Goal: Find specific page/section: Find specific page/section

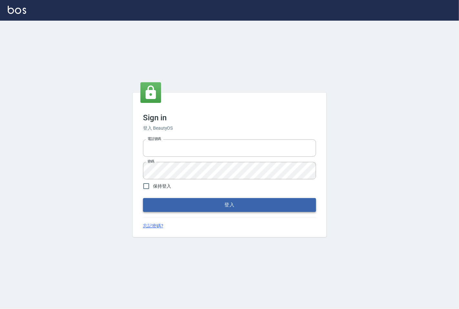
type input "25331148"
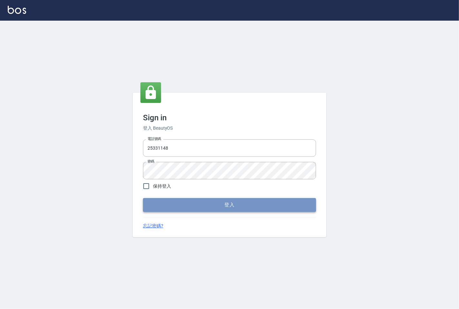
click at [211, 209] on button "登入" at bounding box center [229, 205] width 173 height 14
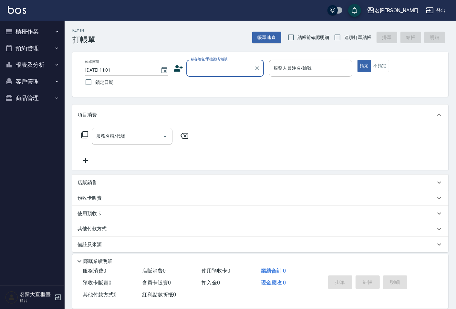
click at [36, 29] on button "櫃檯作業" at bounding box center [32, 31] width 59 height 17
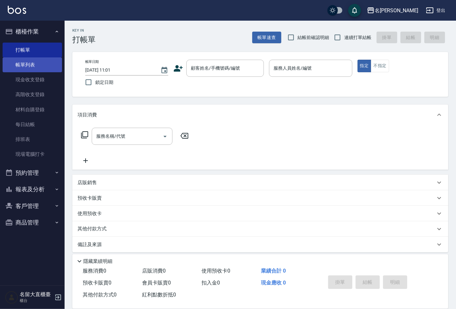
click at [40, 70] on link "帳單列表" at bounding box center [32, 64] width 59 height 15
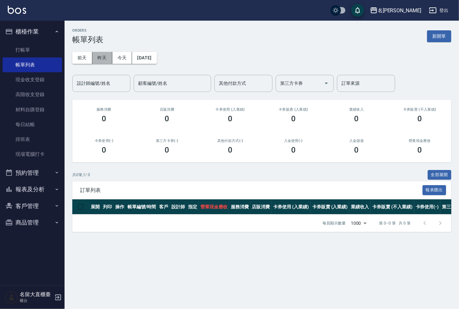
click at [102, 62] on button "昨天" at bounding box center [102, 58] width 20 height 12
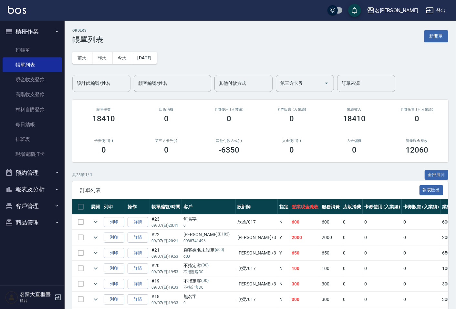
click at [109, 81] on input "設計師編號/姓名" at bounding box center [101, 83] width 52 height 11
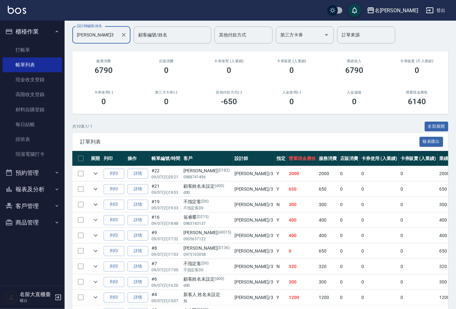
scroll to position [36, 0]
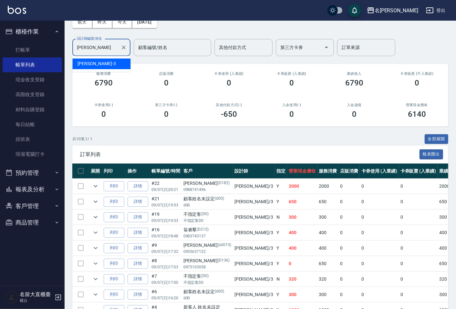
type input "郭"
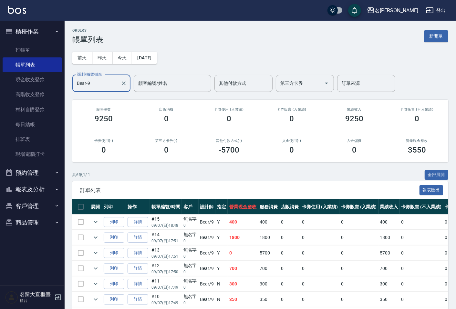
scroll to position [29, 0]
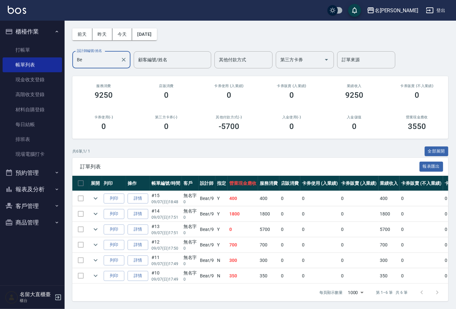
type input "B"
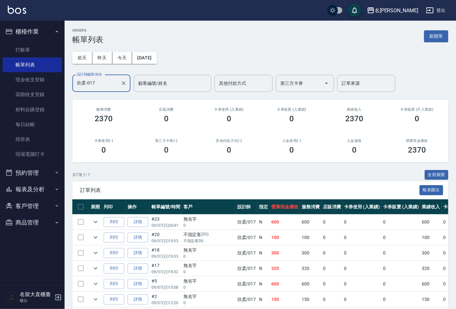
type input "欣柔-017"
click at [51, 191] on button "報表及分析" at bounding box center [32, 189] width 59 height 17
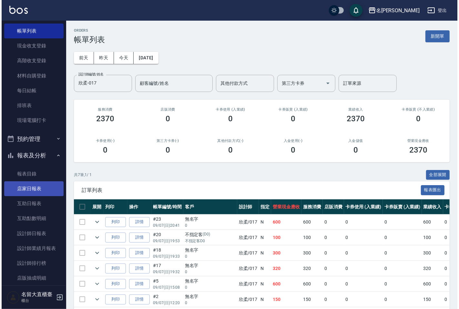
scroll to position [72, 0]
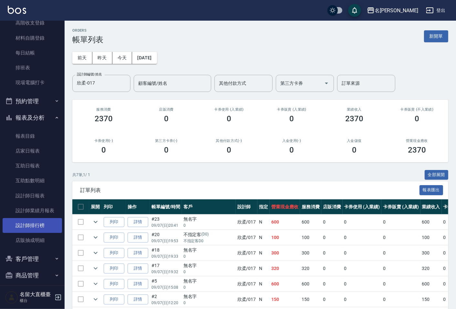
click at [43, 223] on link "設計師排行榜" at bounding box center [32, 225] width 59 height 15
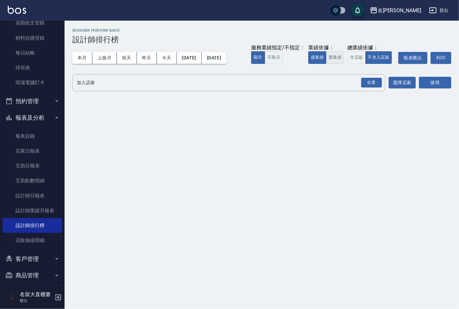
click at [338, 54] on button "實業績" at bounding box center [335, 57] width 18 height 13
click at [312, 83] on input "加入店家" at bounding box center [224, 82] width 298 height 11
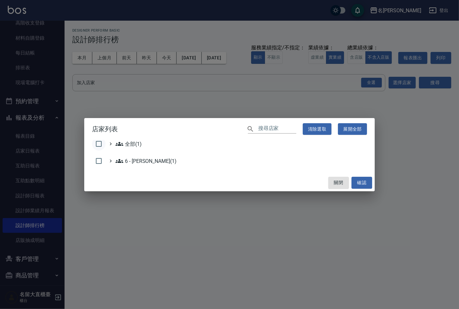
click at [99, 147] on input "checkbox" at bounding box center [99, 144] width 14 height 14
checkbox input "true"
click at [367, 188] on button "確認" at bounding box center [362, 183] width 21 height 12
checkbox input "false"
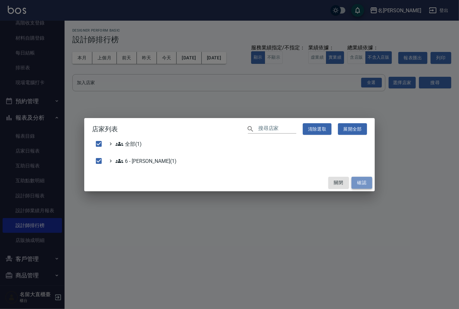
checkbox input "false"
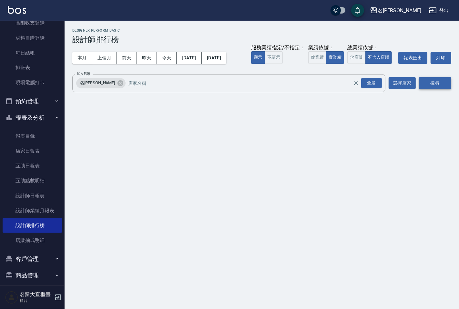
click at [445, 87] on button "搜尋" at bounding box center [435, 83] width 32 height 12
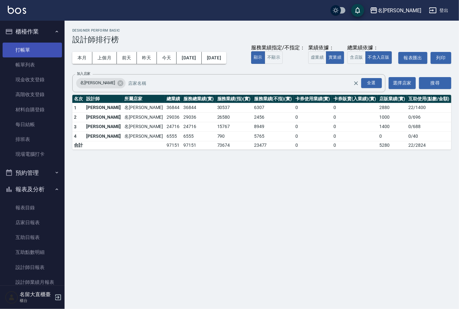
click at [27, 45] on link "打帳單" at bounding box center [32, 50] width 59 height 15
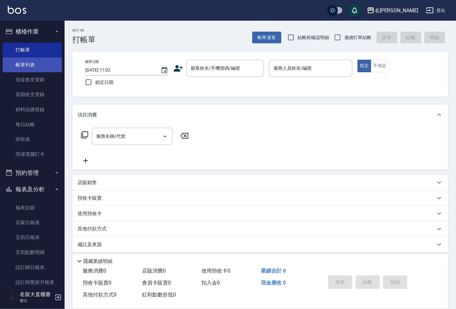
click at [34, 70] on link "帳單列表" at bounding box center [32, 64] width 59 height 15
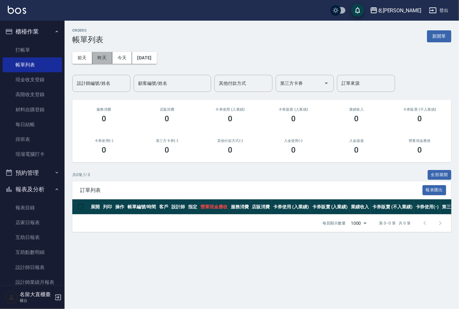
click at [106, 57] on button "昨天" at bounding box center [102, 58] width 20 height 12
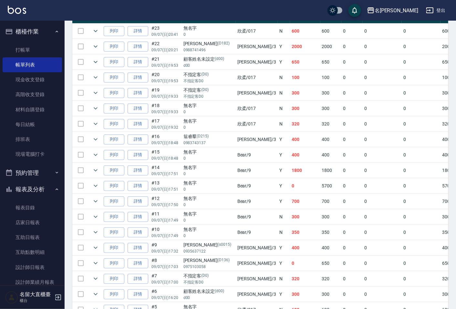
scroll to position [179, 0]
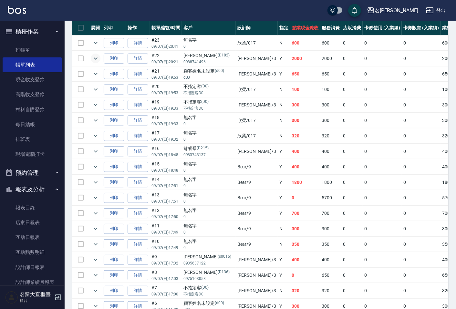
click at [98, 56] on icon "expand row" at bounding box center [96, 59] width 8 height 8
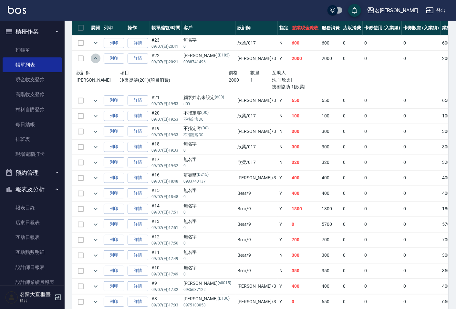
click at [98, 56] on icon "expand row" at bounding box center [96, 59] width 8 height 8
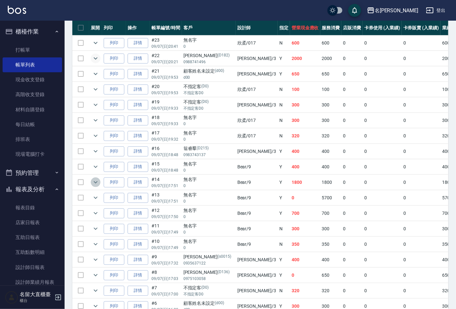
click at [96, 181] on icon "expand row" at bounding box center [96, 183] width 8 height 8
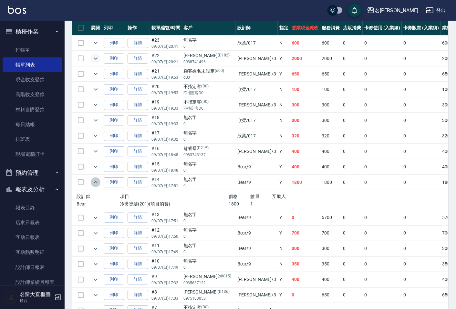
click at [96, 181] on icon "expand row" at bounding box center [96, 183] width 8 height 8
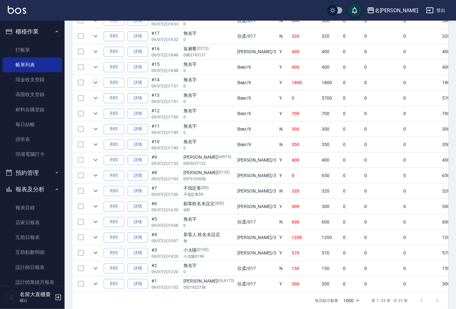
scroll to position [287, 0]
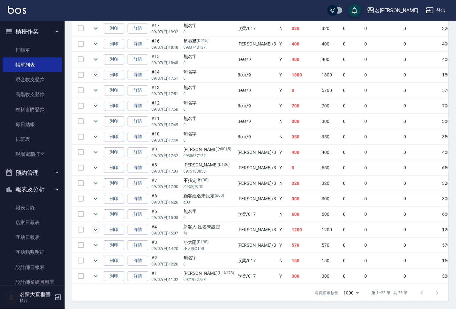
click at [95, 231] on icon "expand row" at bounding box center [96, 230] width 8 height 8
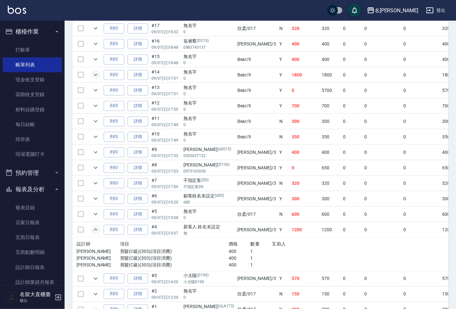
click at [95, 231] on icon "expand row" at bounding box center [96, 230] width 4 height 2
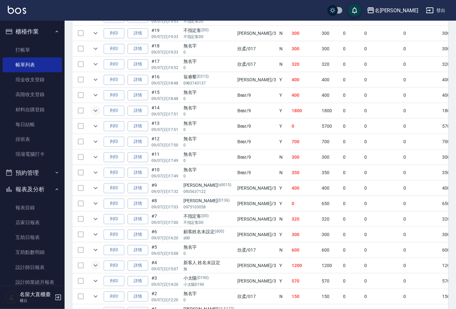
scroll to position [179, 0]
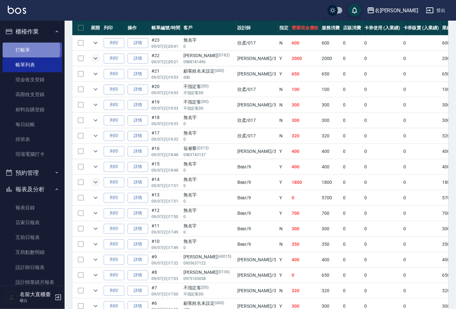
click at [14, 49] on link "打帳單" at bounding box center [32, 50] width 59 height 15
